Goal: Task Accomplishment & Management: Manage account settings

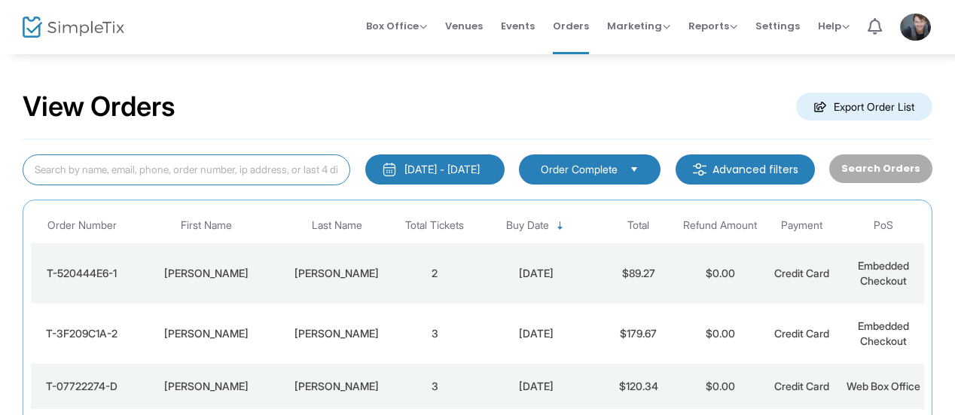
click at [228, 169] on input at bounding box center [187, 169] width 328 height 31
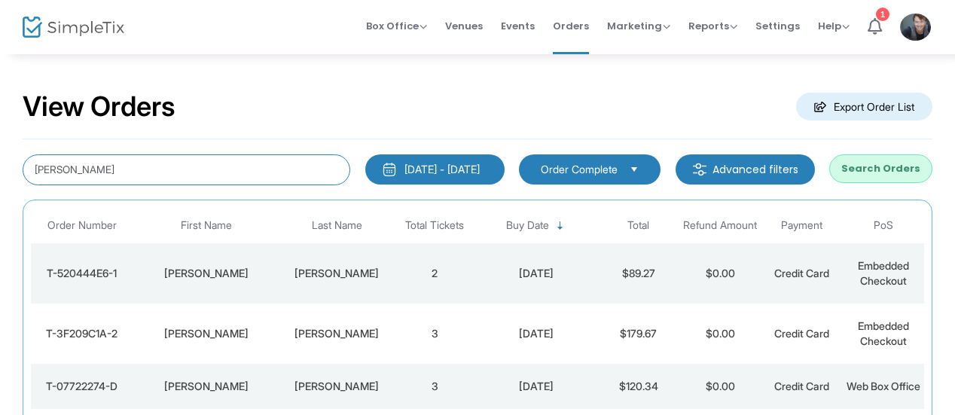
type input "[PERSON_NAME]"
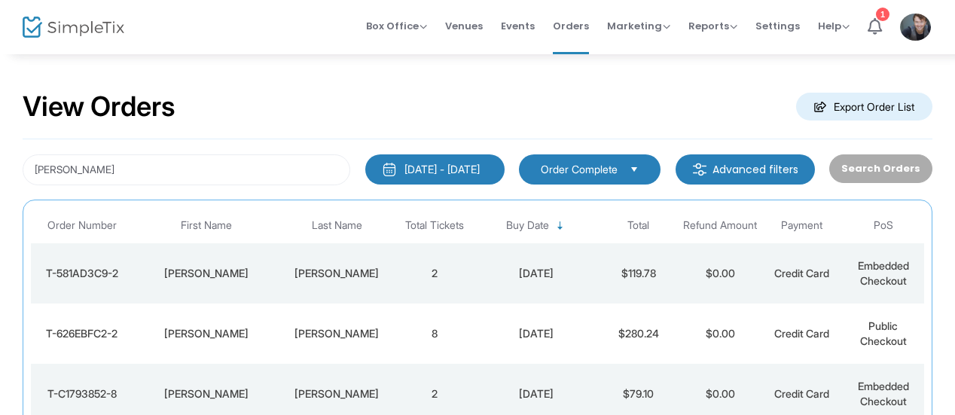
click at [470, 283] on td "2" at bounding box center [434, 273] width 81 height 60
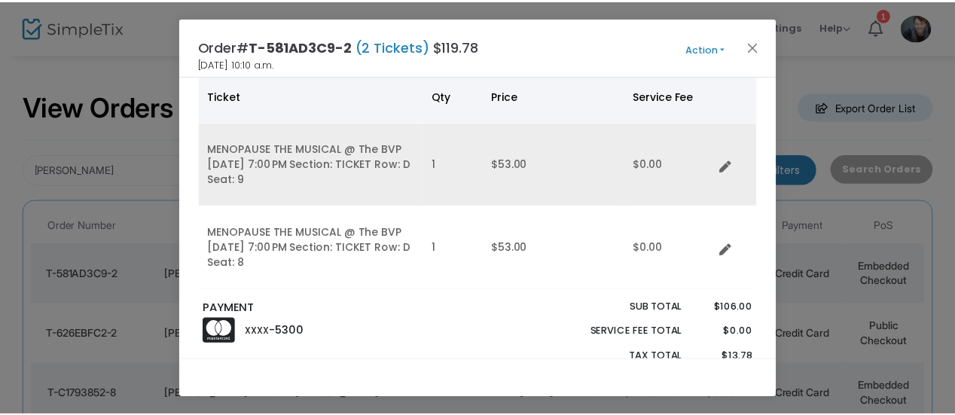
scroll to position [133, 0]
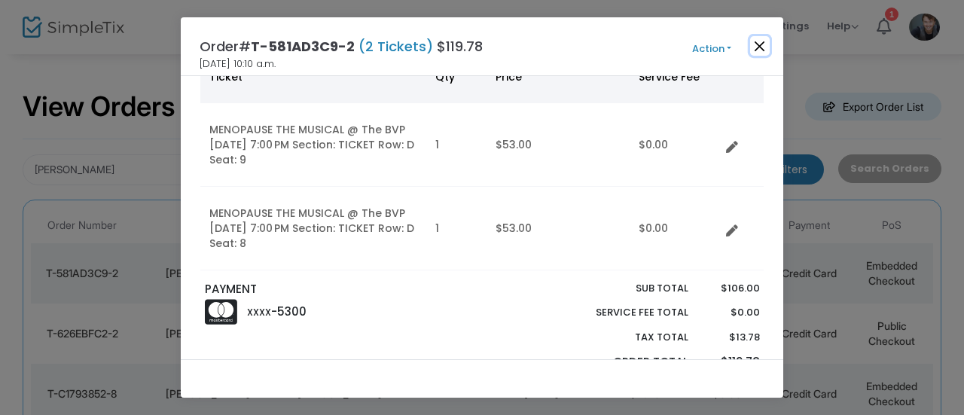
click at [759, 45] on button "Close" at bounding box center [760, 46] width 20 height 20
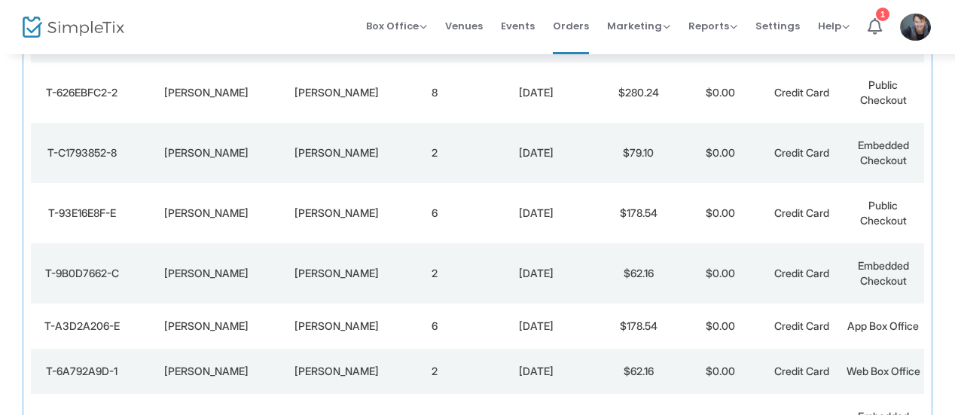
scroll to position [242, 0]
click at [456, 87] on td "8" at bounding box center [434, 92] width 81 height 60
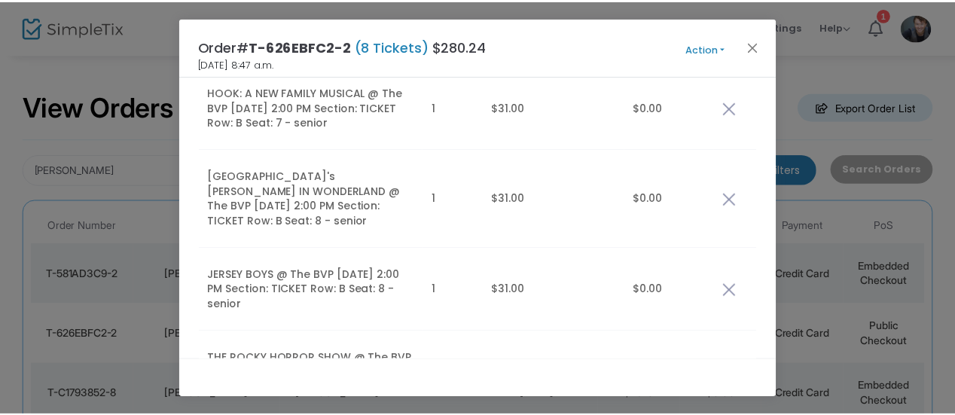
scroll to position [420, 0]
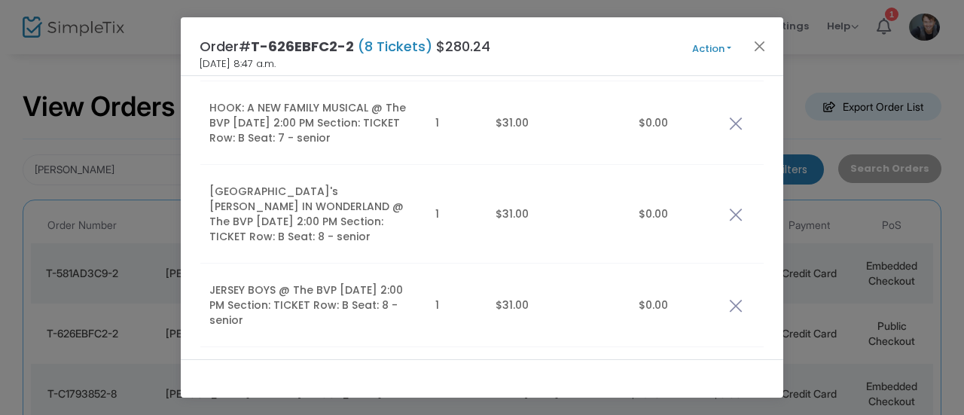
click at [712, 50] on button "Action" at bounding box center [712, 49] width 90 height 17
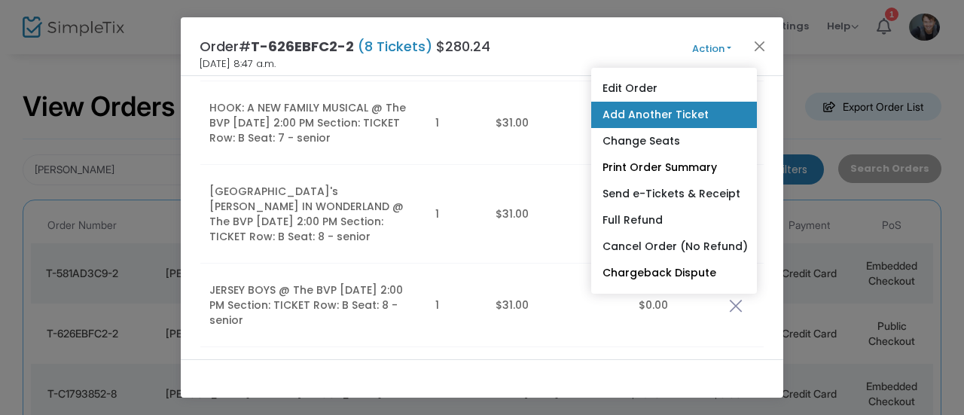
click at [665, 115] on link "Add Another Ticket" at bounding box center [674, 115] width 166 height 26
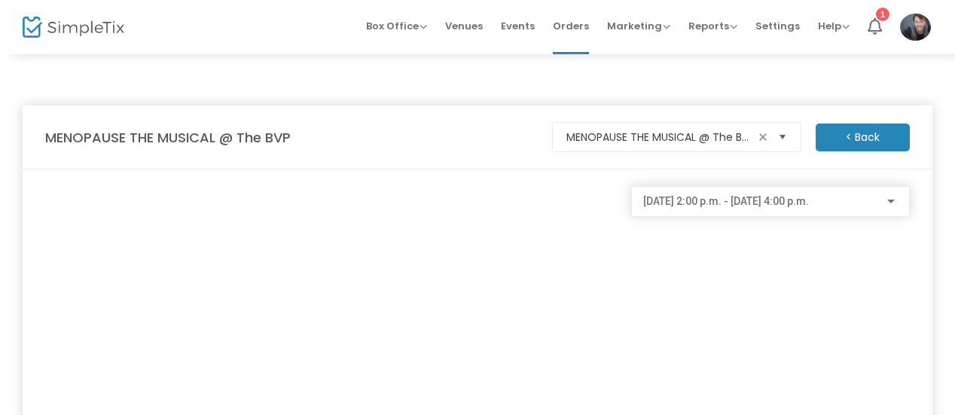
click at [774, 130] on span "Select" at bounding box center [782, 137] width 25 height 25
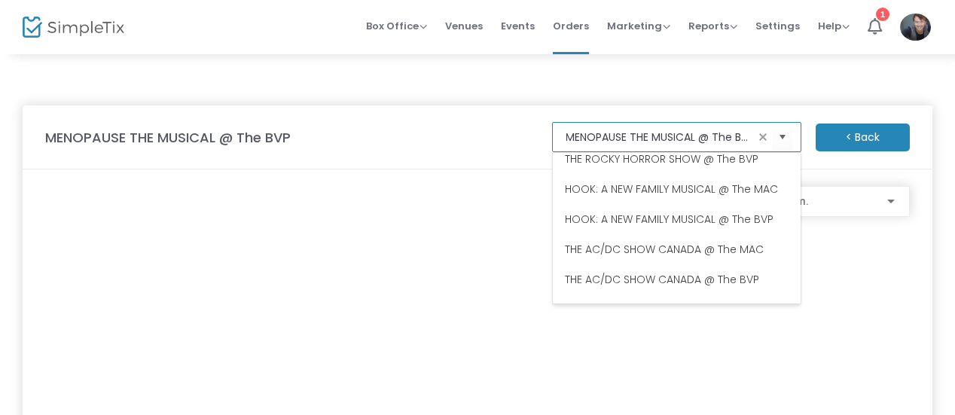
scroll to position [0, 0]
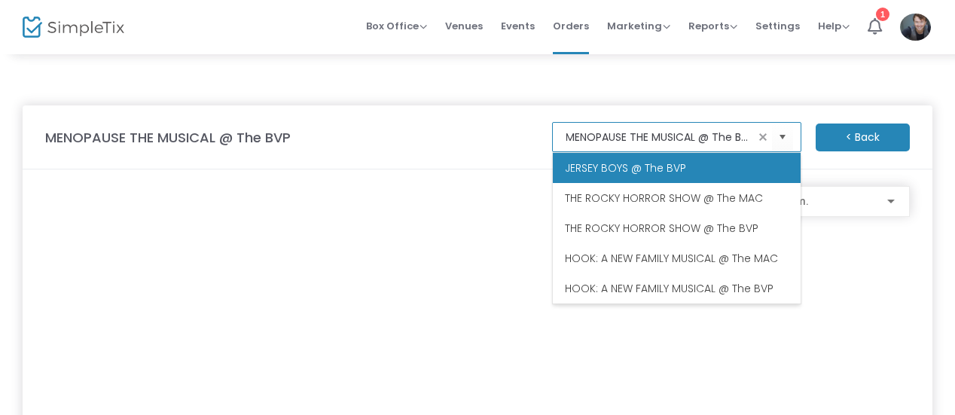
click at [631, 168] on span "JERSEY BOYS @ The BVP" at bounding box center [625, 167] width 121 height 15
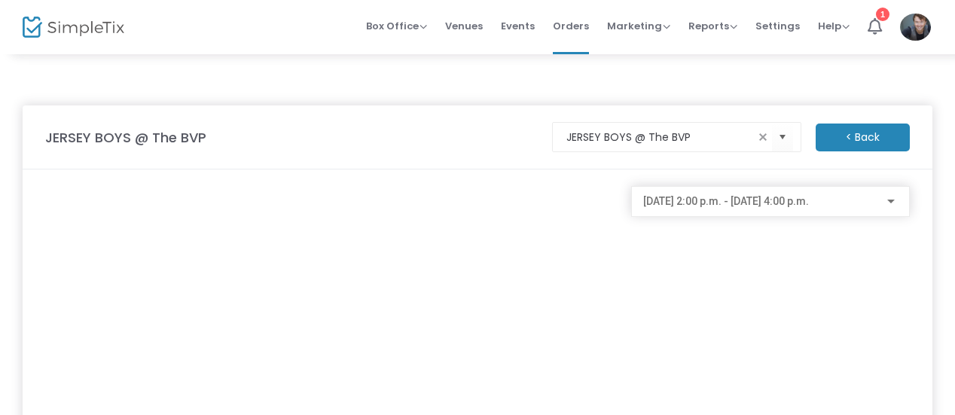
click at [713, 206] on span "[DATE] 2:00 p.m. - [DATE] 4:00 p.m." at bounding box center [726, 201] width 166 height 12
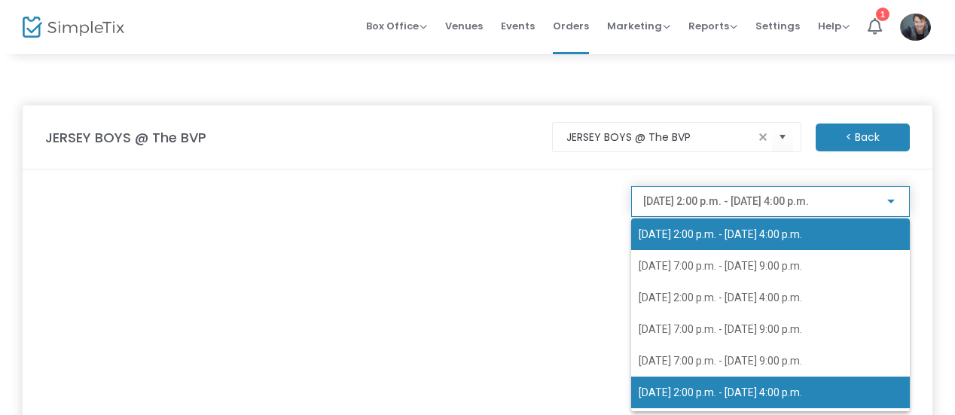
click at [732, 381] on span "[DATE] 2:00 p.m. - [DATE] 4:00 p.m." at bounding box center [771, 393] width 264 height 32
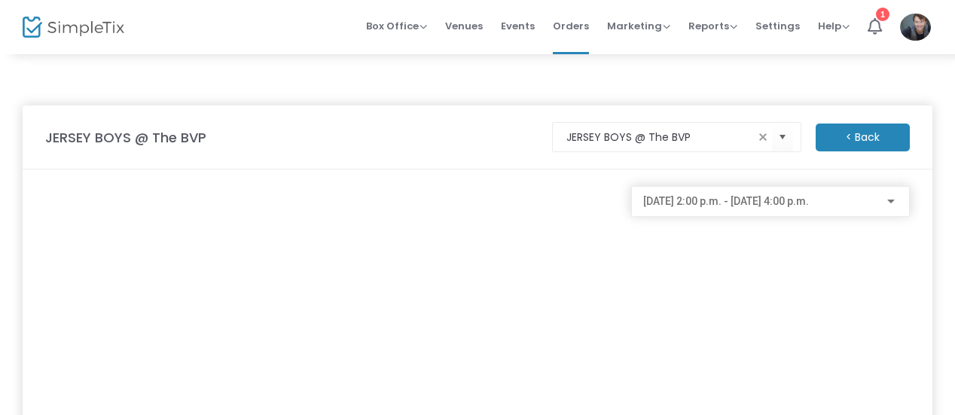
click at [732, 381] on div "[DATE] 2:00 p.m. - [DATE] 4:00 p.m." at bounding box center [771, 376] width 293 height 380
click at [845, 136] on m-button "< Back" at bounding box center [863, 138] width 94 height 28
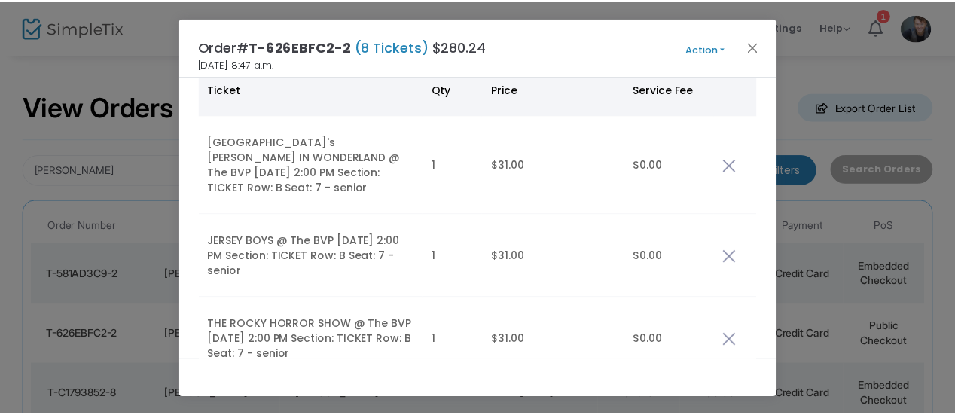
scroll to position [125, 0]
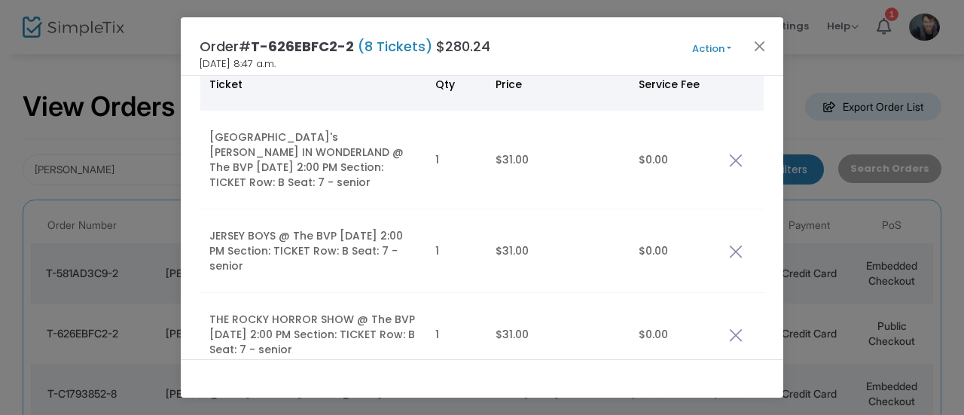
click at [719, 49] on button "Action" at bounding box center [712, 49] width 90 height 17
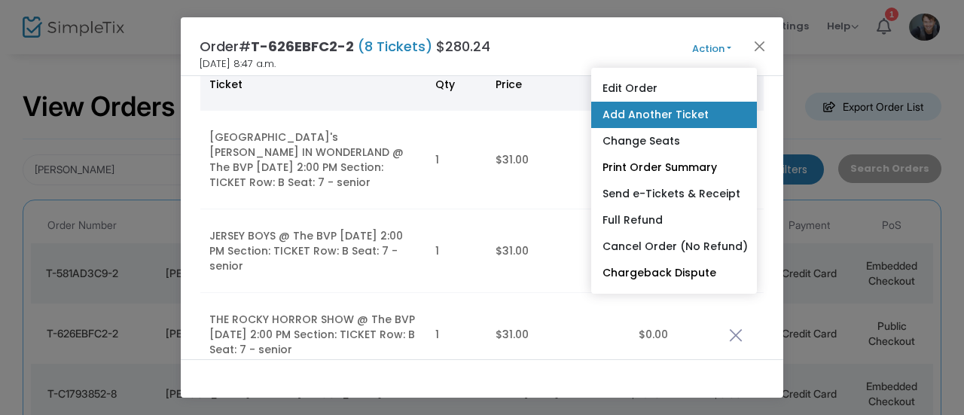
click at [672, 115] on link "Add Another Ticket" at bounding box center [674, 115] width 166 height 26
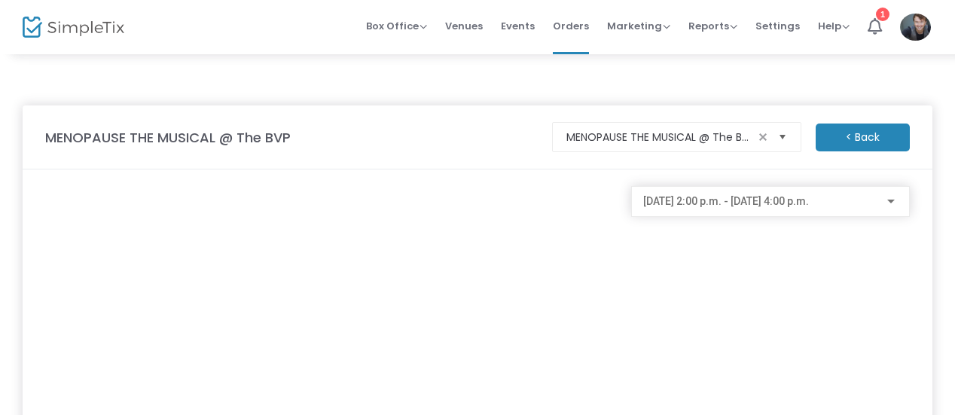
click at [780, 130] on span "Select" at bounding box center [782, 137] width 25 height 25
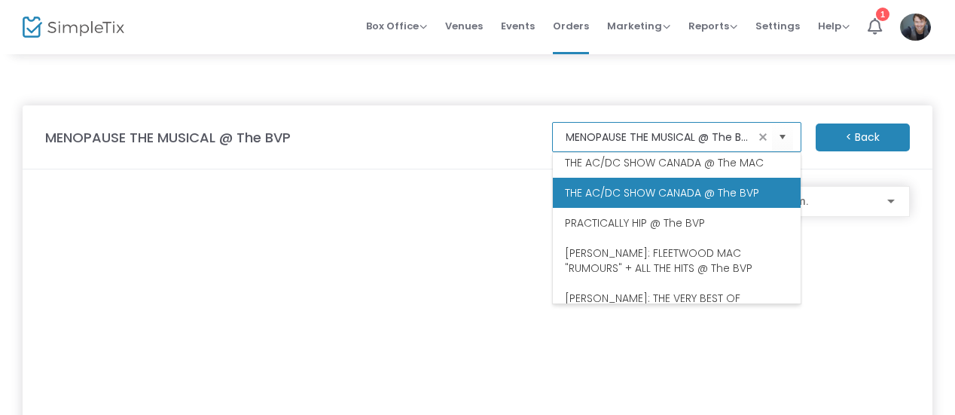
scroll to position [0, 0]
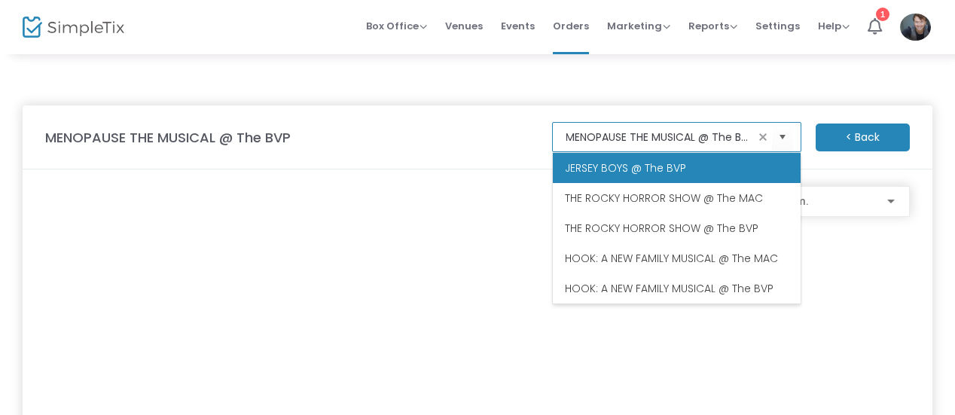
click at [631, 166] on span "JERSEY BOYS @ The BVP" at bounding box center [625, 167] width 121 height 15
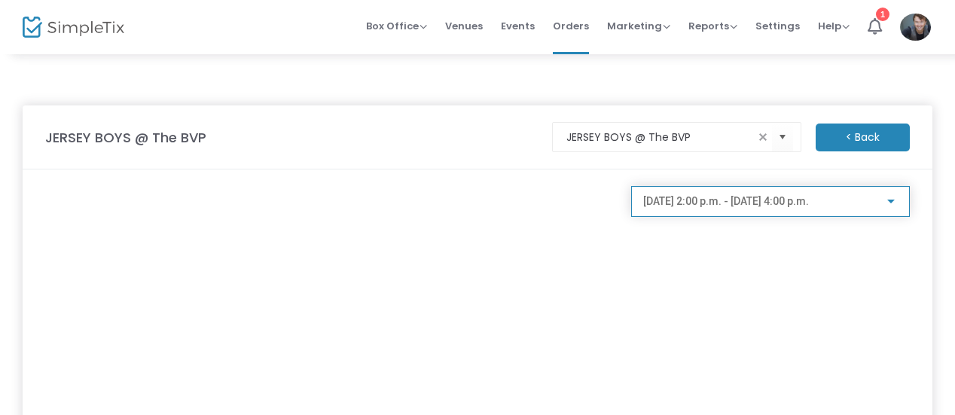
click at [718, 205] on span "[DATE] 2:00 p.m. - [DATE] 4:00 p.m." at bounding box center [726, 201] width 166 height 12
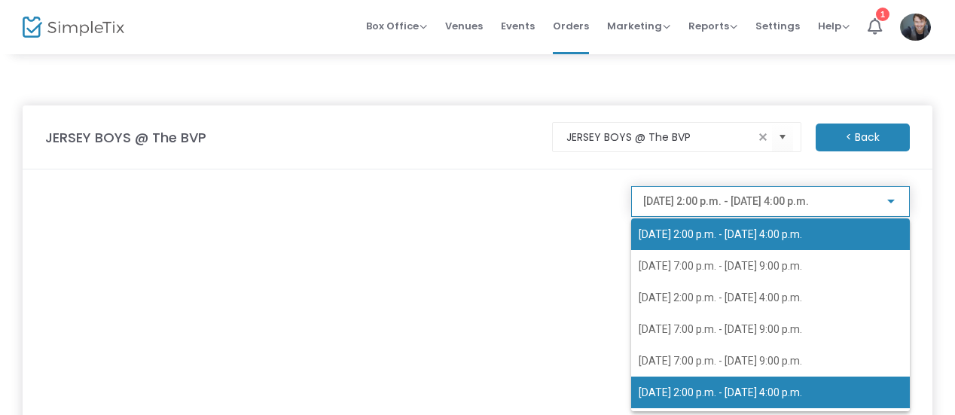
click at [746, 379] on span "[DATE] 2:00 p.m. - [DATE] 4:00 p.m." at bounding box center [771, 393] width 264 height 32
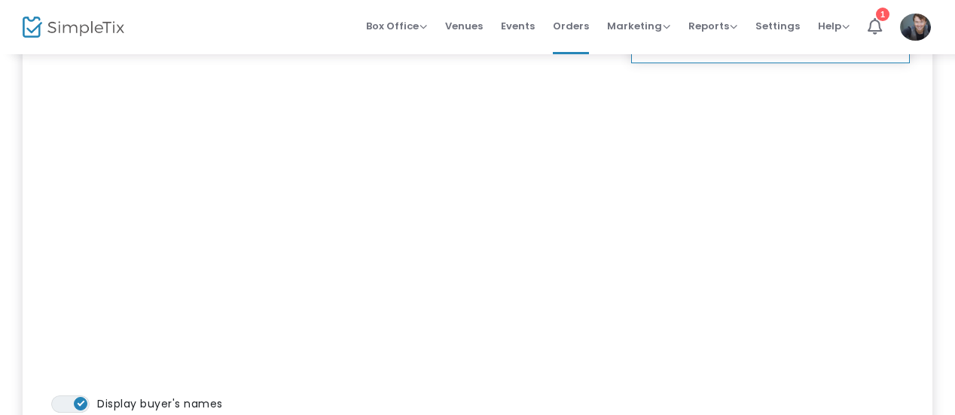
scroll to position [155, 0]
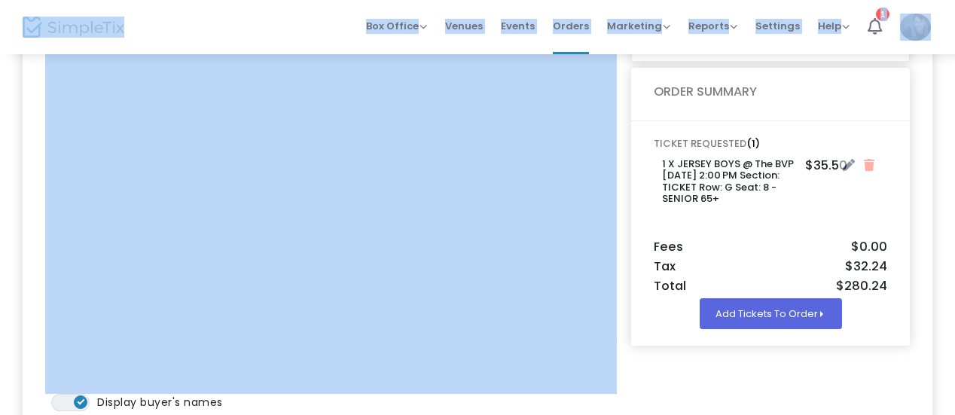
drag, startPoint x: 353, startPoint y: 148, endPoint x: 332, endPoint y: 154, distance: 21.9
click at [315, 123] on body "Processing... please wait Box Office Sell Tickets Bookings Sell Season Pass Ven…" at bounding box center [477, 52] width 955 height 415
click at [313, 38] on div "Box Office Sell Tickets Bookings Sell Season Pass Venues Memberships Events Ord…" at bounding box center [573, 27] width 763 height 54
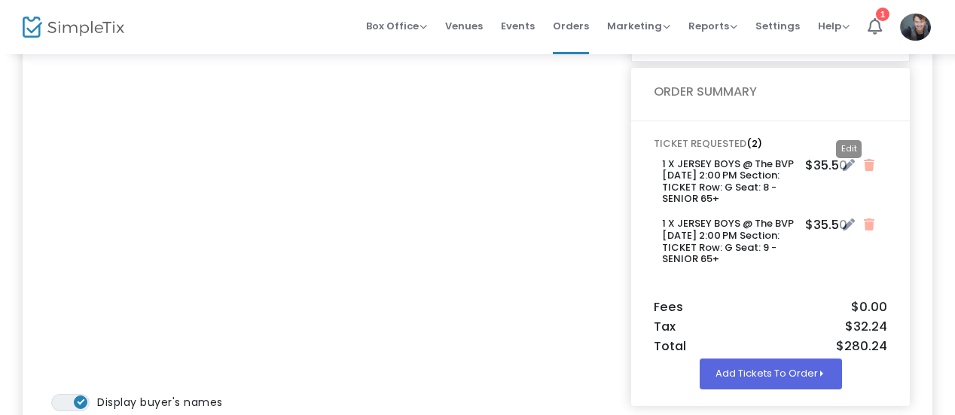
click at [843, 164] on icon "Close" at bounding box center [849, 165] width 12 height 12
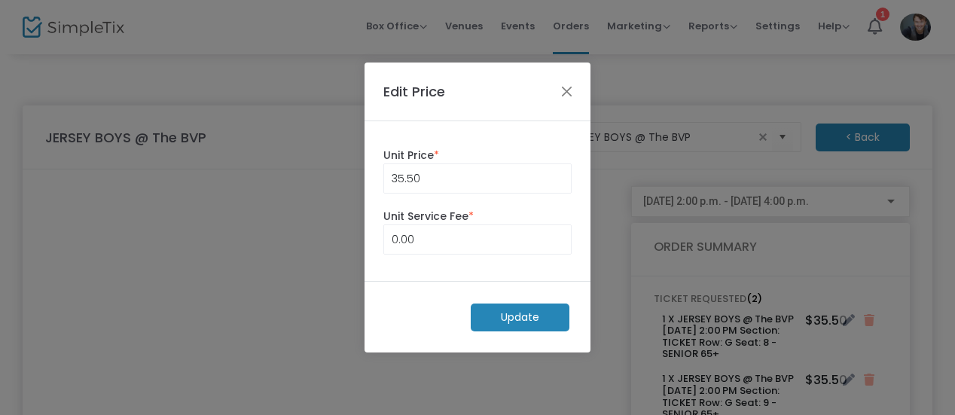
scroll to position [0, 0]
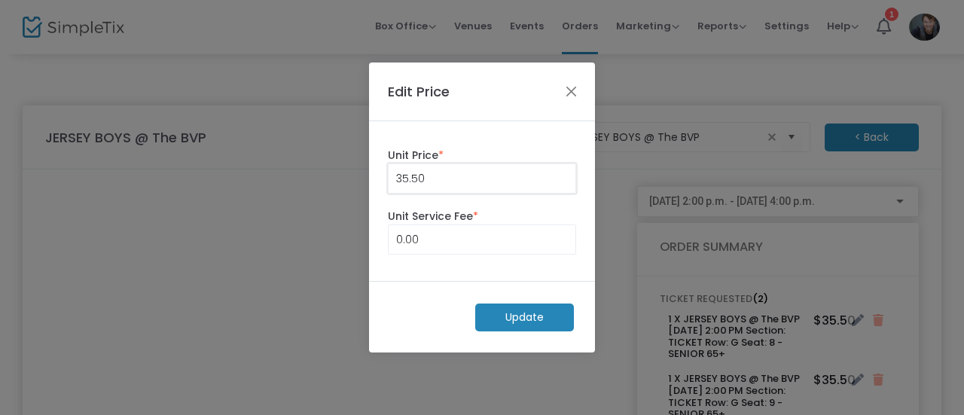
type input "35.5"
click at [477, 171] on input "35.5" at bounding box center [482, 178] width 187 height 29
type input "31.00"
click at [520, 313] on m-button "Update" at bounding box center [524, 318] width 99 height 28
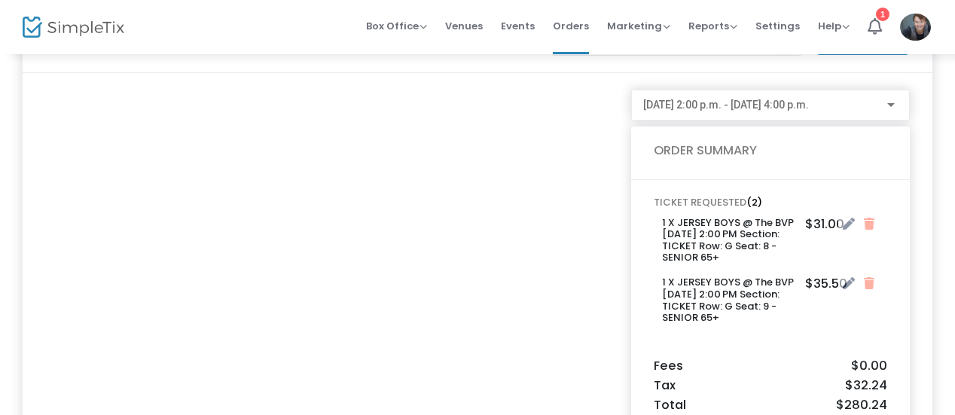
scroll to position [97, 0]
click at [848, 286] on icon "Close" at bounding box center [849, 282] width 12 height 12
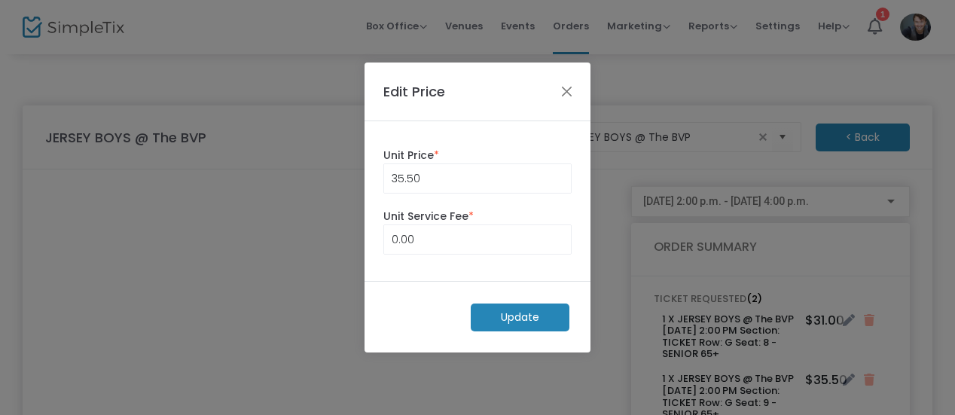
scroll to position [0, 0]
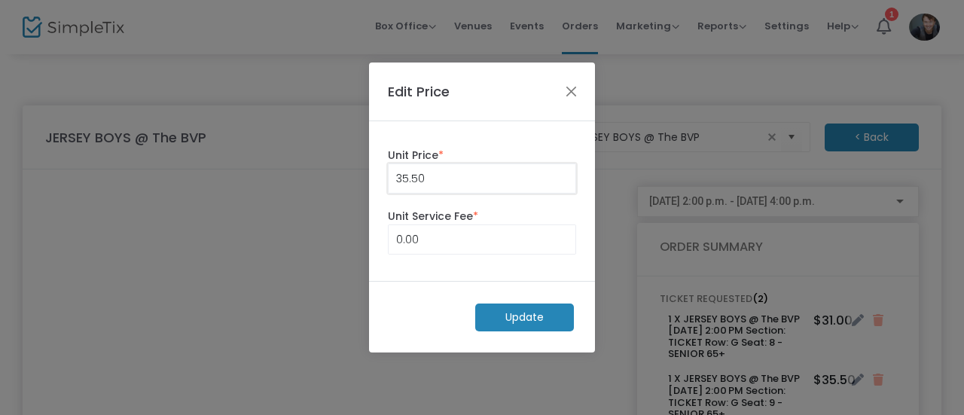
type input "35.5"
click at [490, 186] on input "35.5" at bounding box center [482, 178] width 187 height 29
type input "31.00"
click at [545, 323] on m-button "Update" at bounding box center [524, 318] width 99 height 28
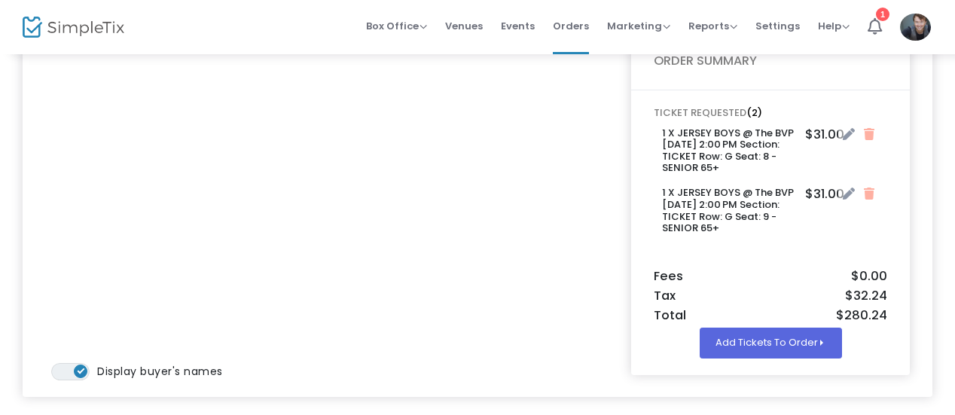
scroll to position [187, 0]
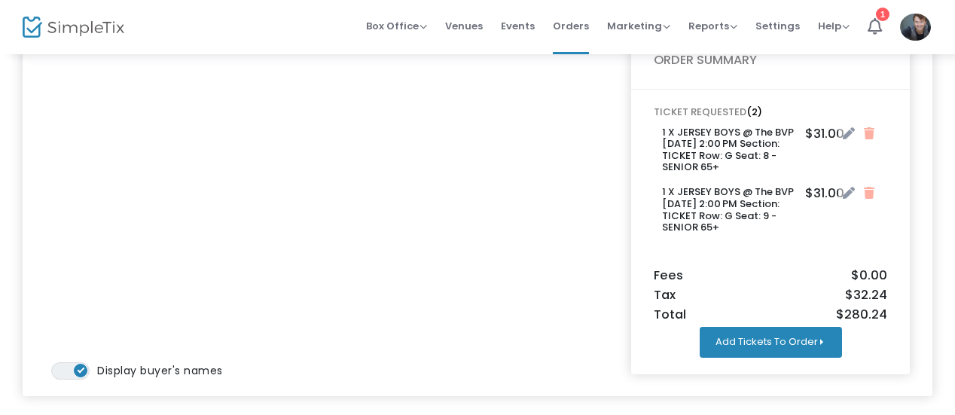
click at [805, 337] on button "Add Tickets To Order" at bounding box center [771, 342] width 142 height 30
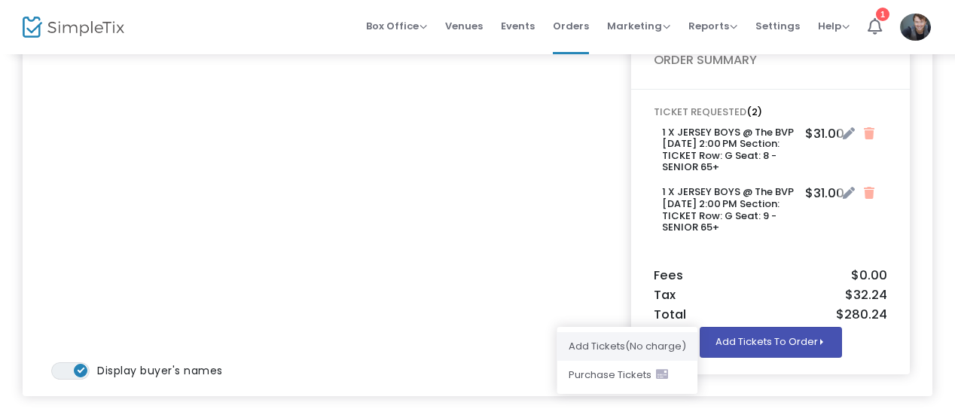
click at [670, 341] on li "Add Ticket s (No charge)" at bounding box center [627, 346] width 141 height 29
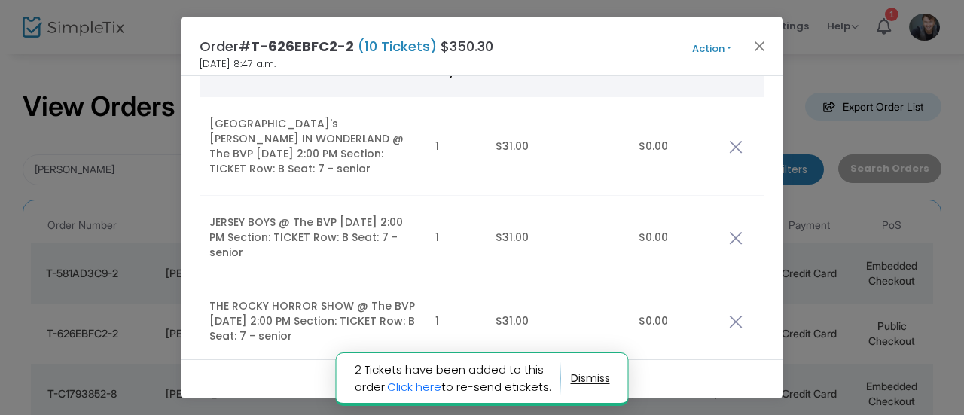
scroll to position [140, 0]
click at [741, 235] on img "Data table" at bounding box center [736, 237] width 14 height 14
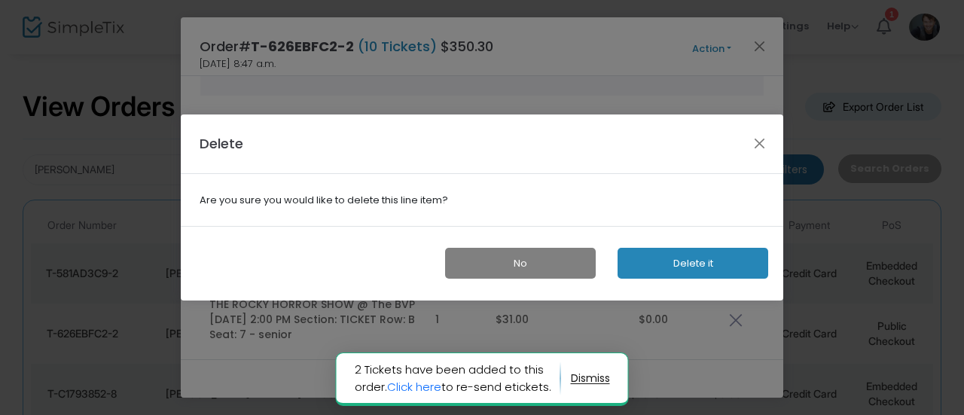
click at [677, 261] on button "Delete it" at bounding box center [693, 263] width 151 height 31
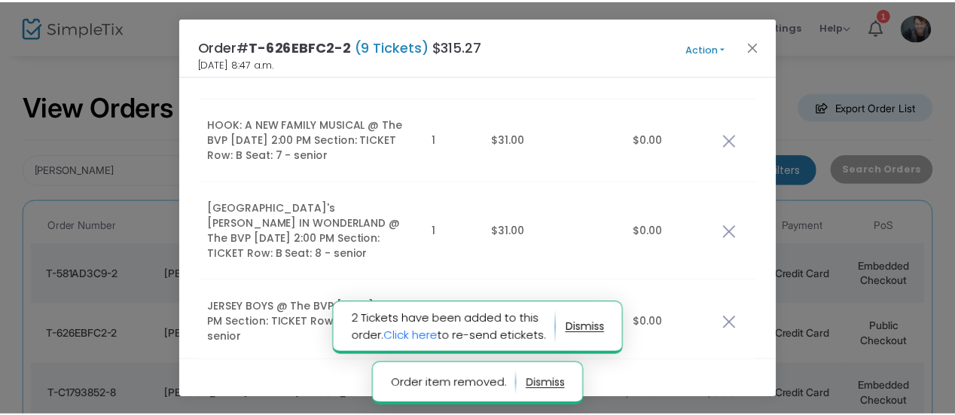
scroll to position [516, 0]
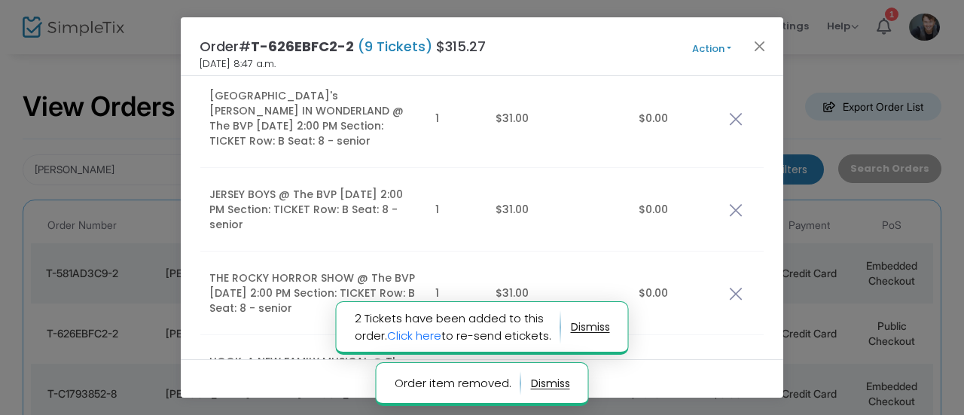
click at [732, 209] on img "Data table" at bounding box center [736, 210] width 14 height 14
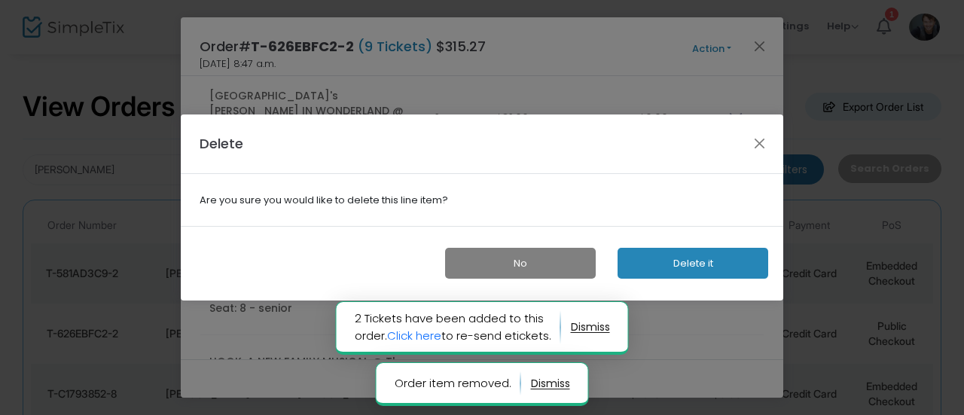
click at [680, 264] on button "Delete it" at bounding box center [693, 263] width 151 height 31
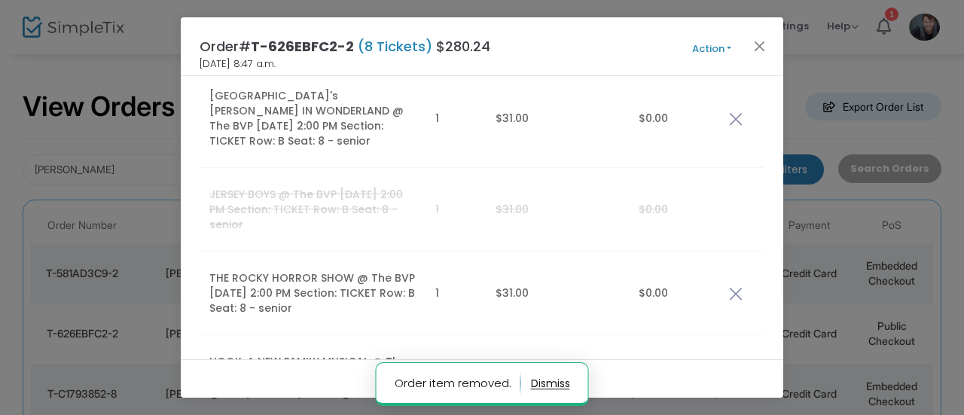
click at [705, 47] on button "Action" at bounding box center [712, 49] width 90 height 17
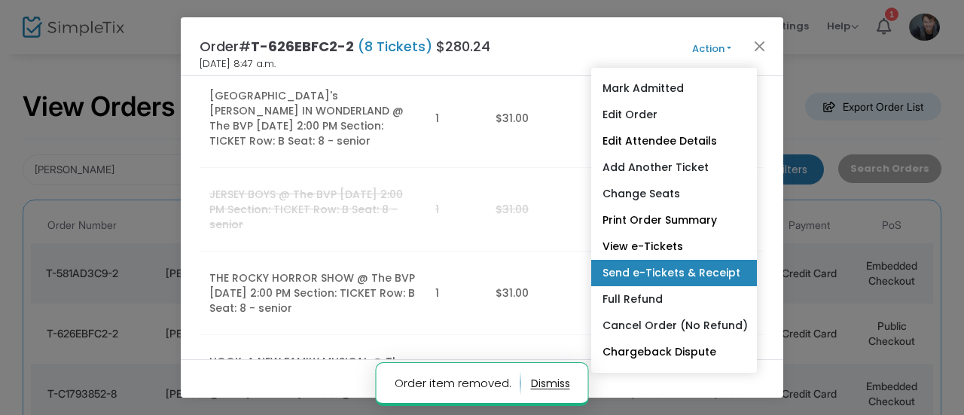
click at [690, 267] on link "Send e-Tickets & Receipt" at bounding box center [674, 273] width 166 height 26
type input "[EMAIL_ADDRESS][PERSON_NAME][DOMAIN_NAME]"
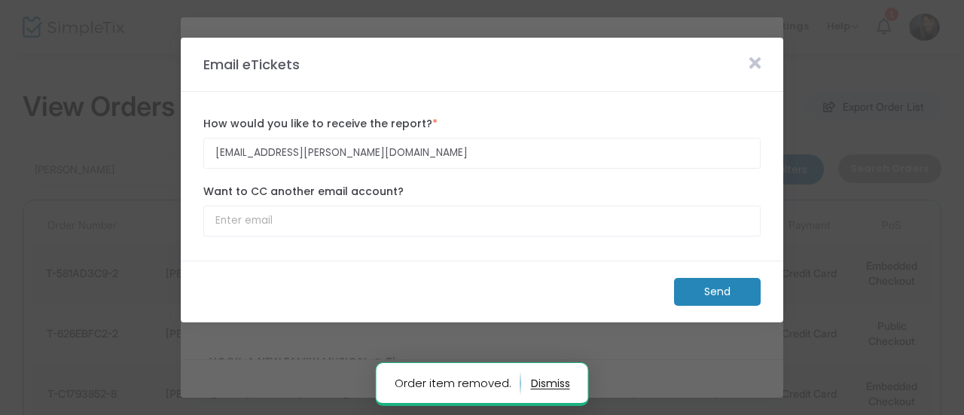
click at [705, 287] on m-button "Send" at bounding box center [717, 292] width 87 height 28
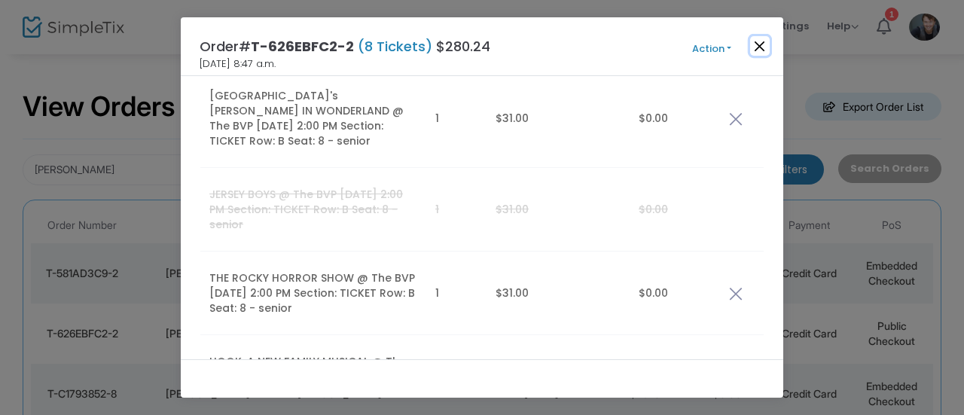
click at [757, 46] on button "Close" at bounding box center [760, 46] width 20 height 20
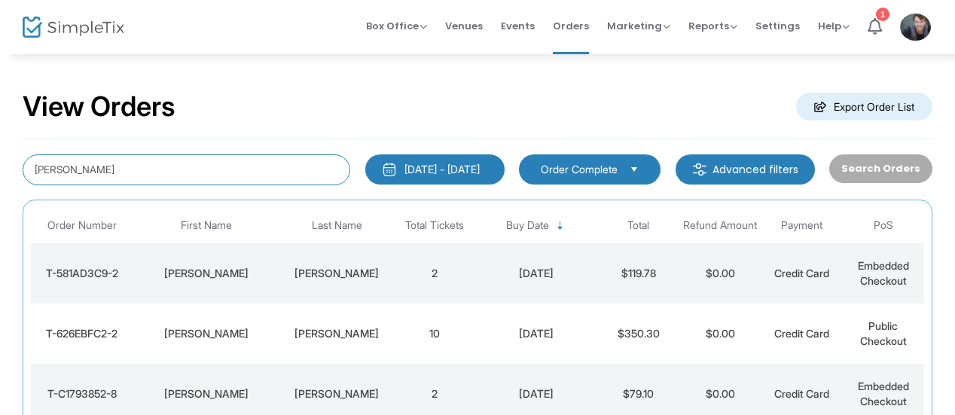
click at [187, 157] on input "[PERSON_NAME]" at bounding box center [187, 169] width 328 height 31
type input "l"
